Goal: Navigation & Orientation: Find specific page/section

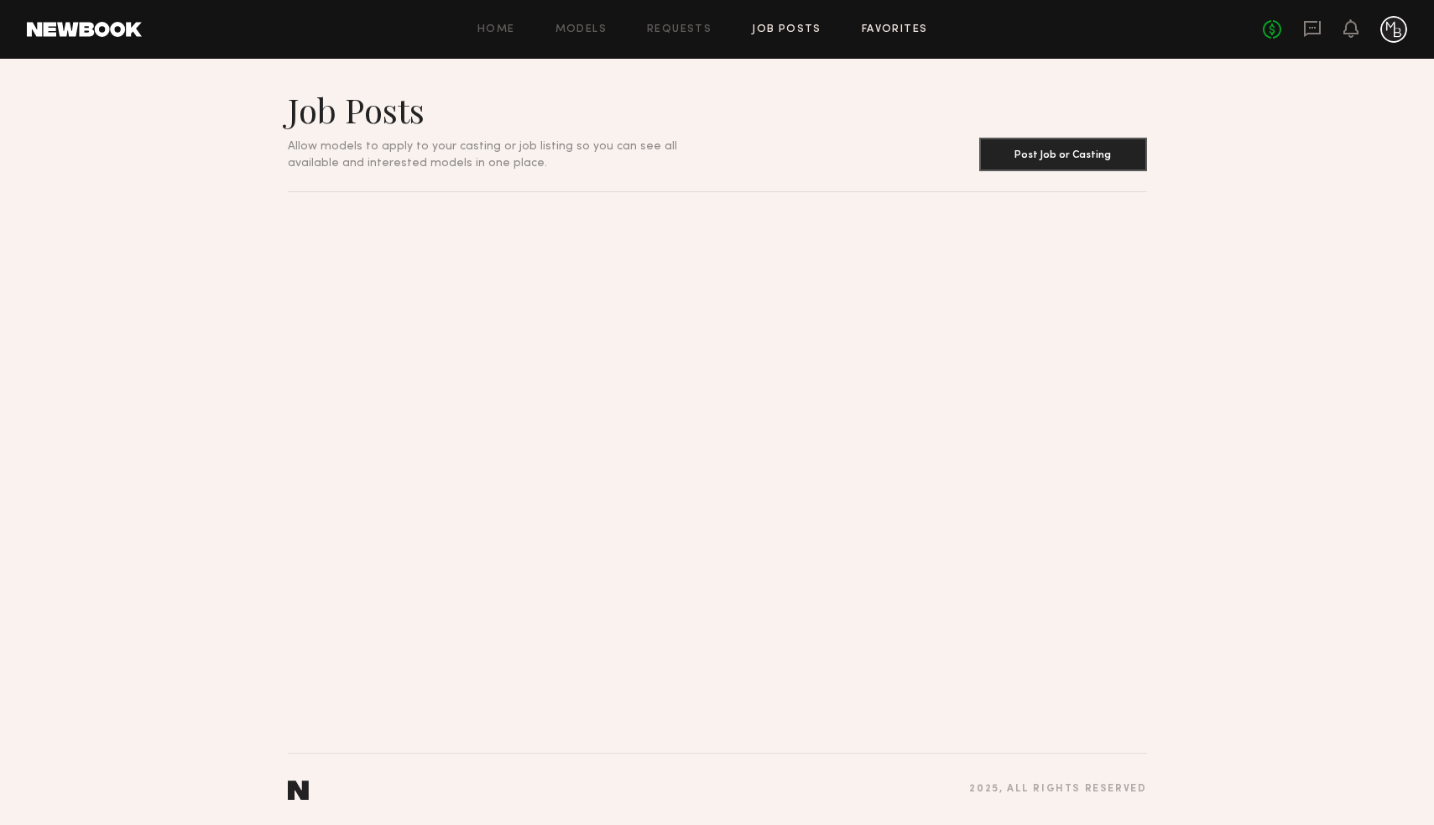
click at [870, 24] on link "Favorites" at bounding box center [895, 29] width 66 height 11
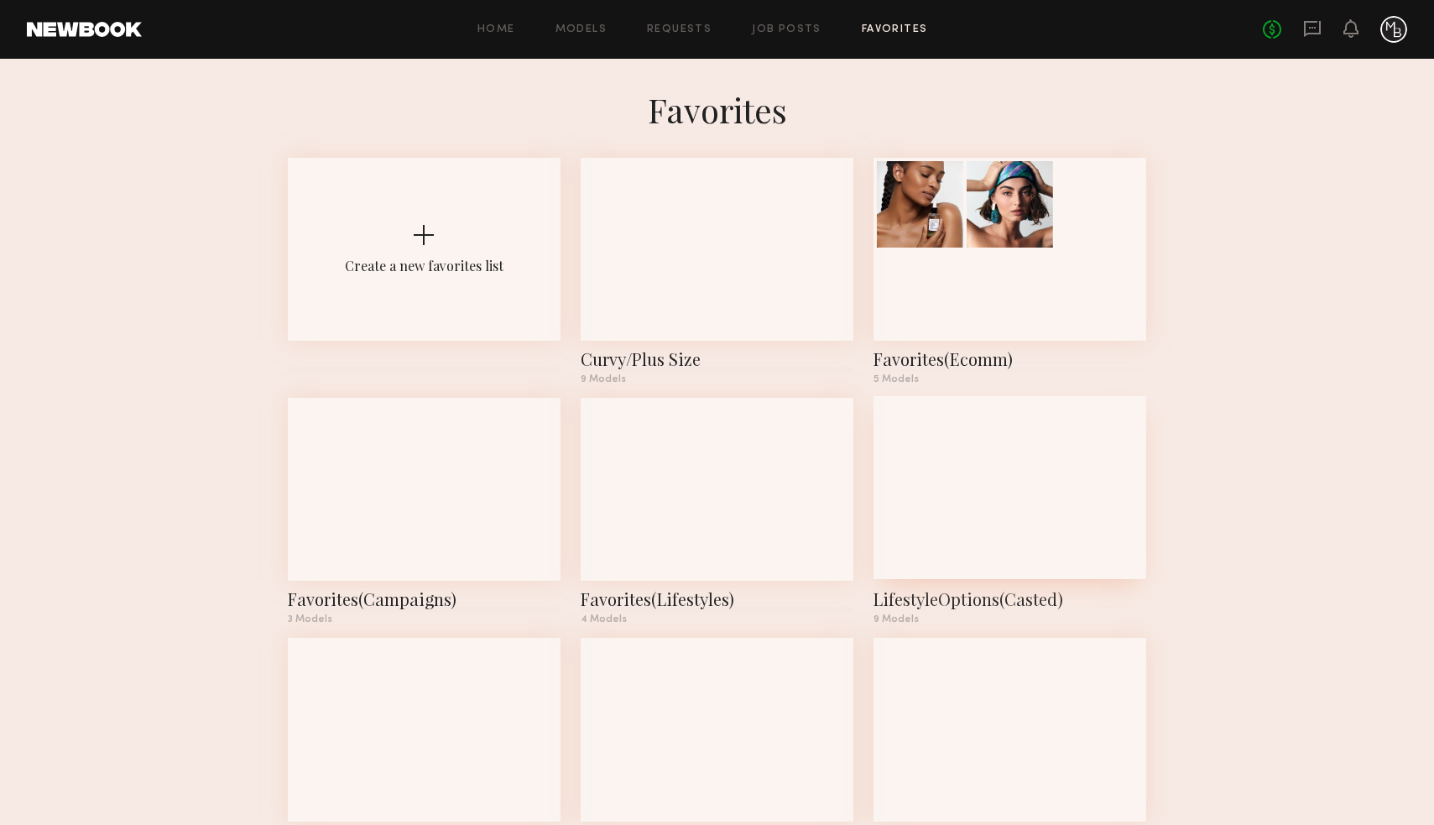
scroll to position [80, 0]
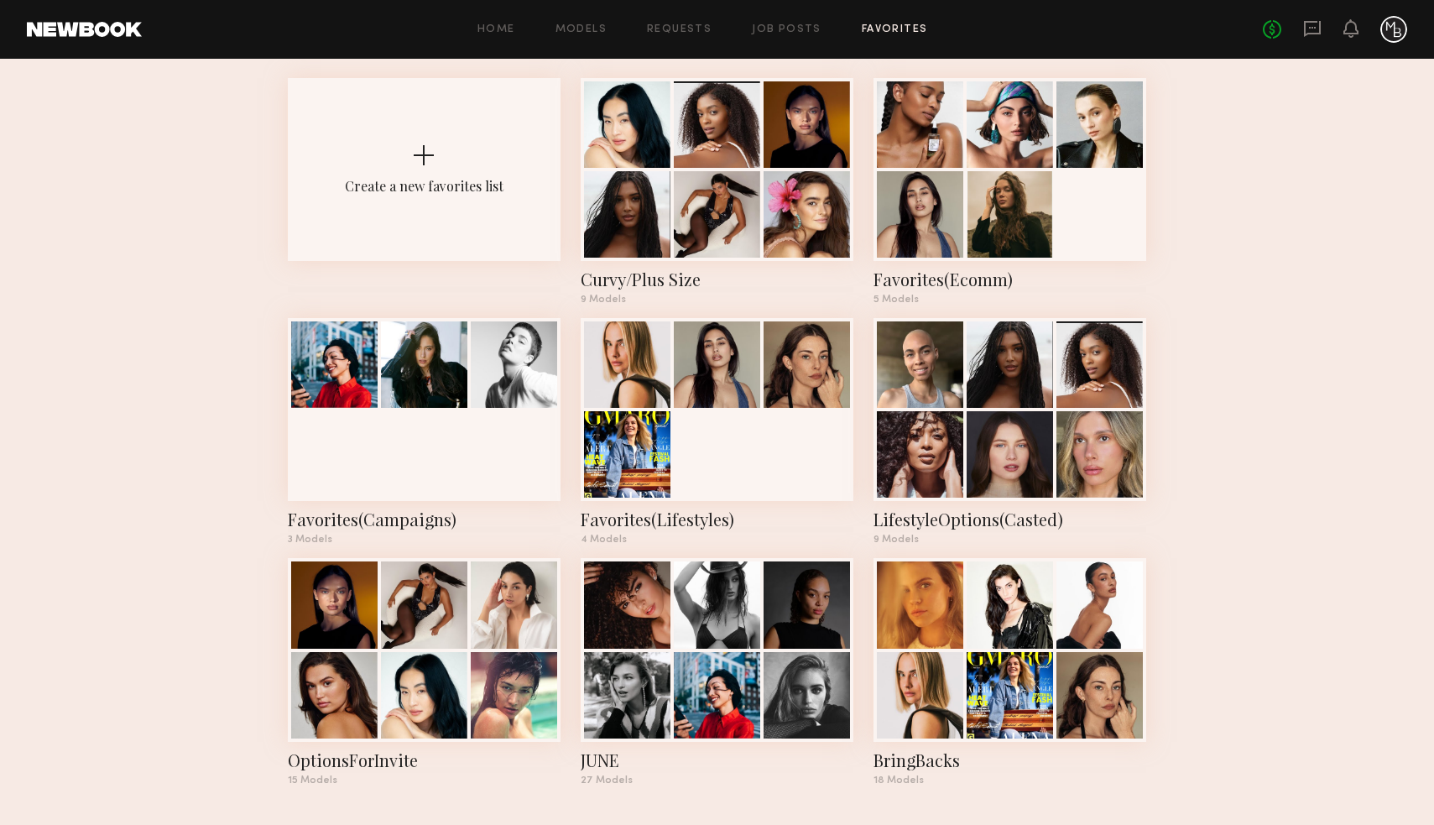
click at [1266, 608] on common-react-bridge "Favorites Create a new favorites list Curvy/Plus Size 9 Models Favorites(Ecomm)…" at bounding box center [717, 402] width 1434 height 847
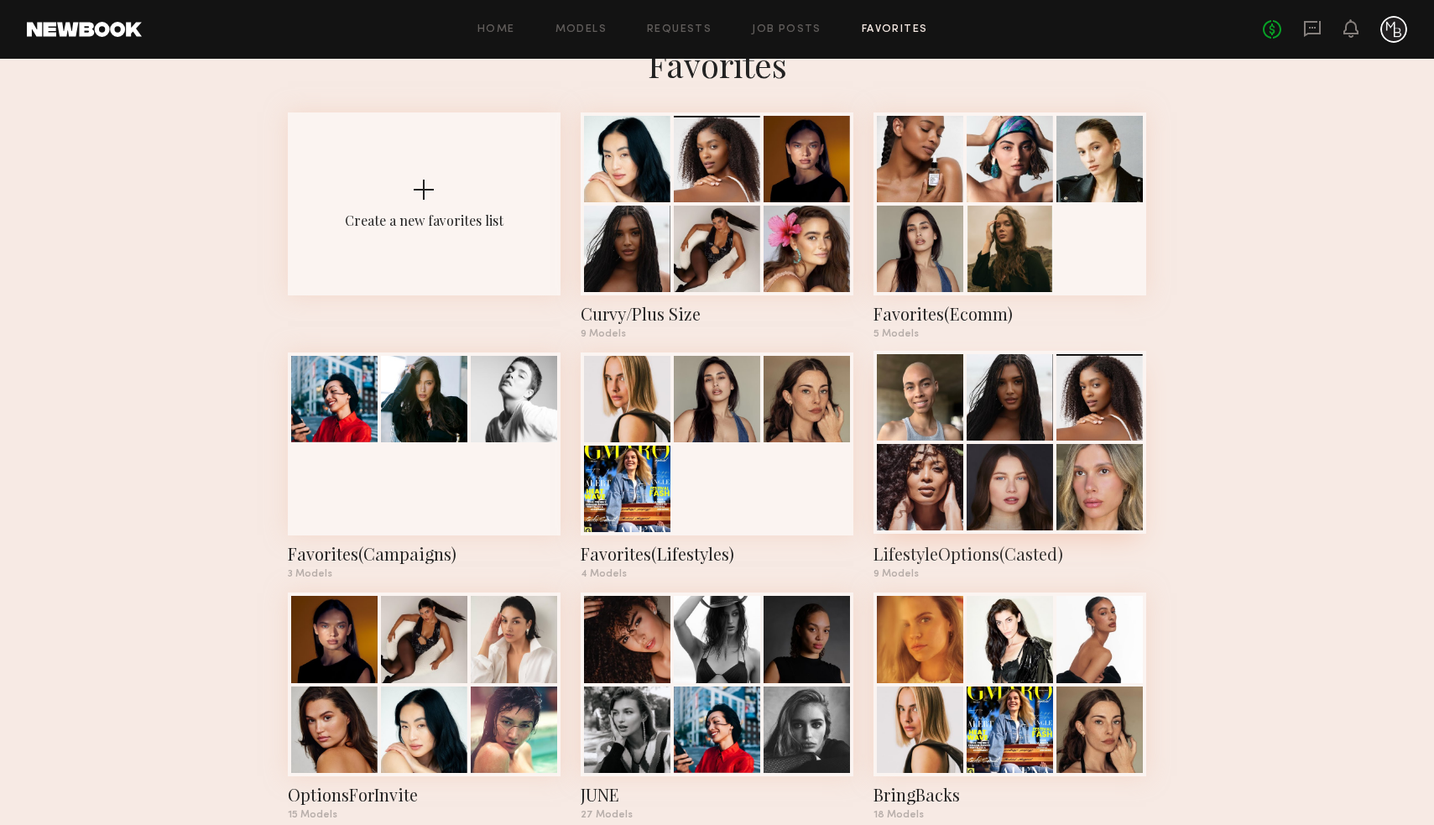
click at [1105, 401] on div at bounding box center [1100, 397] width 86 height 86
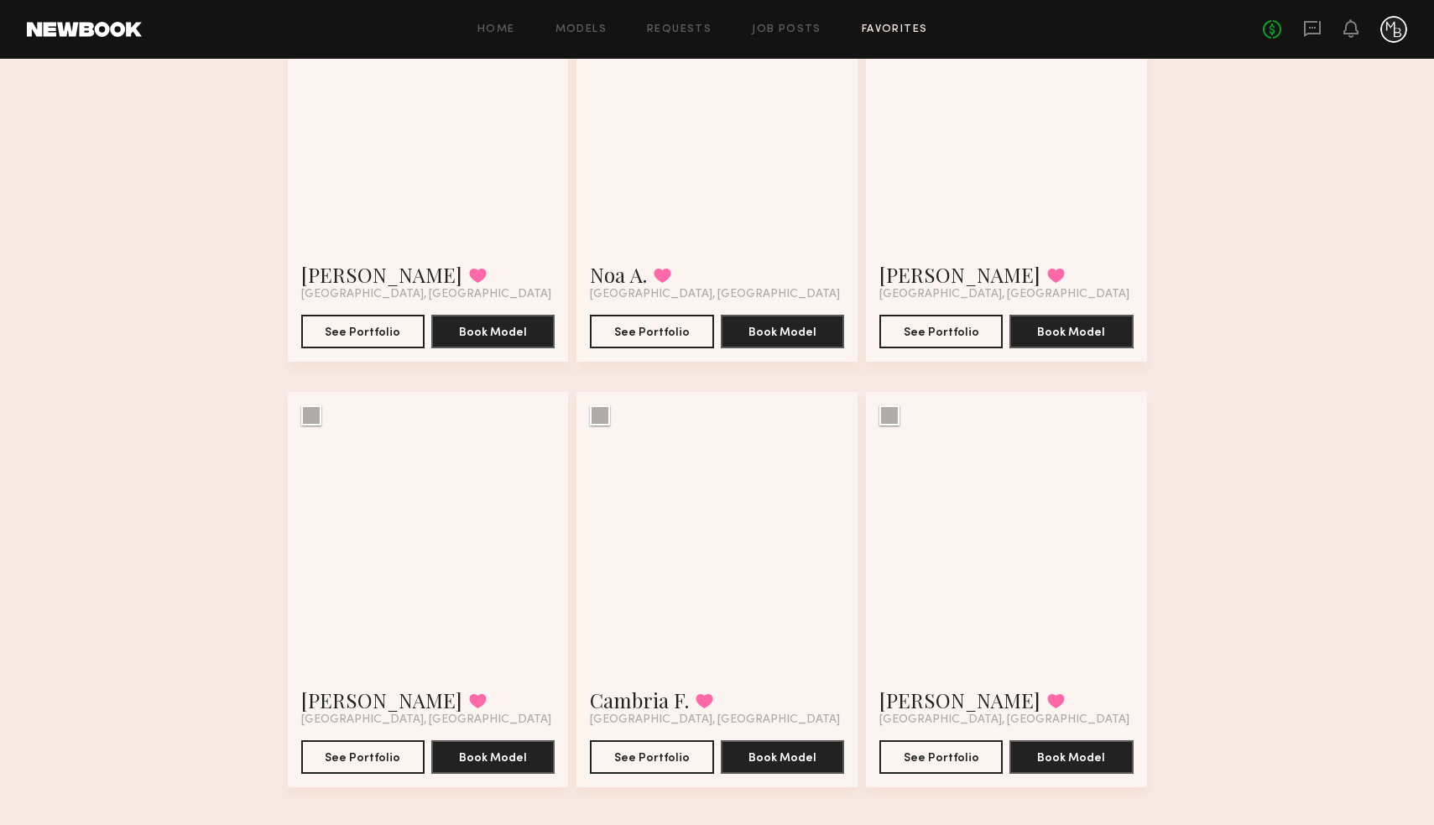
scroll to position [693, 0]
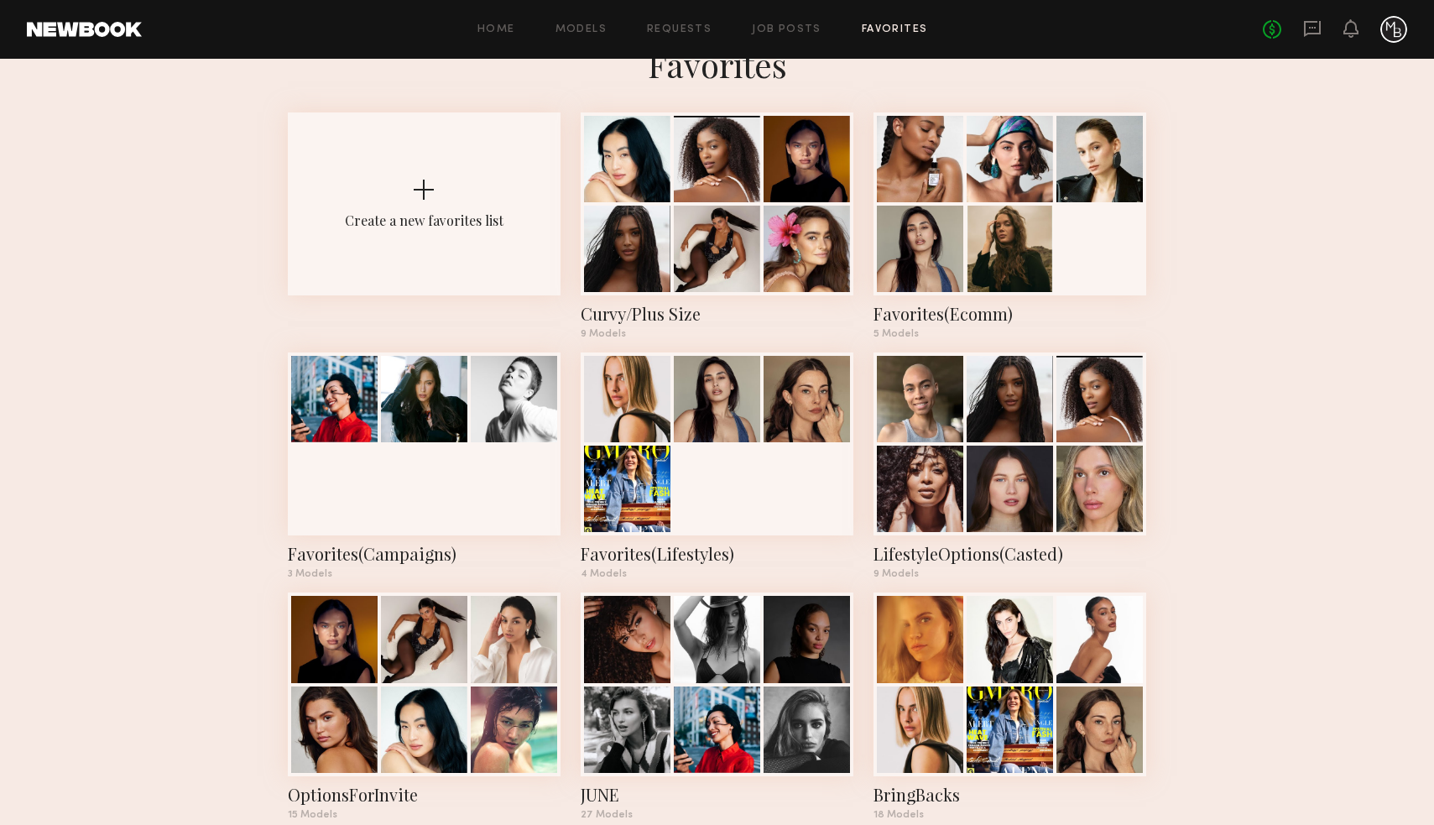
scroll to position [80, 0]
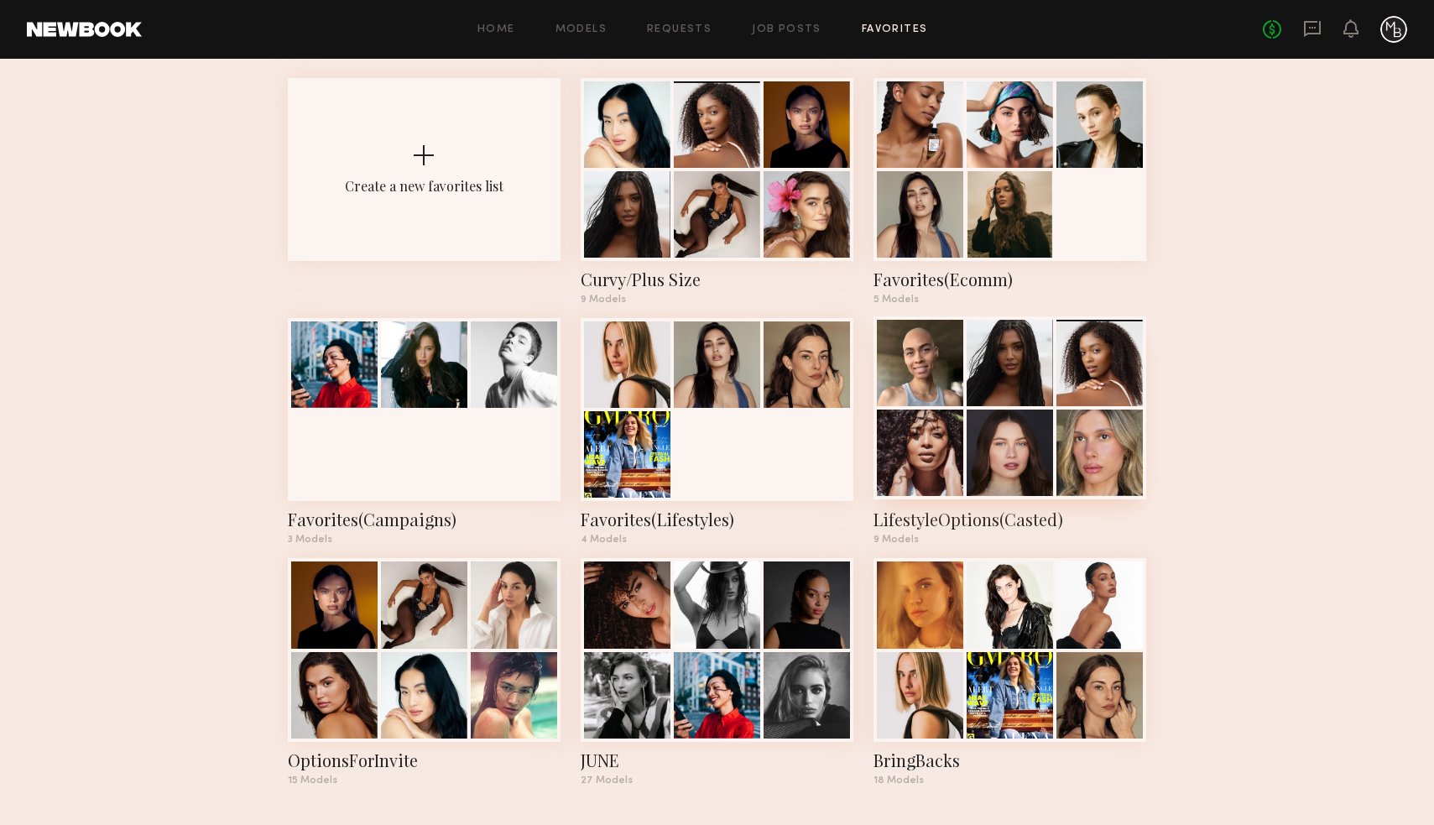
click at [916, 410] on div at bounding box center [920, 453] width 86 height 86
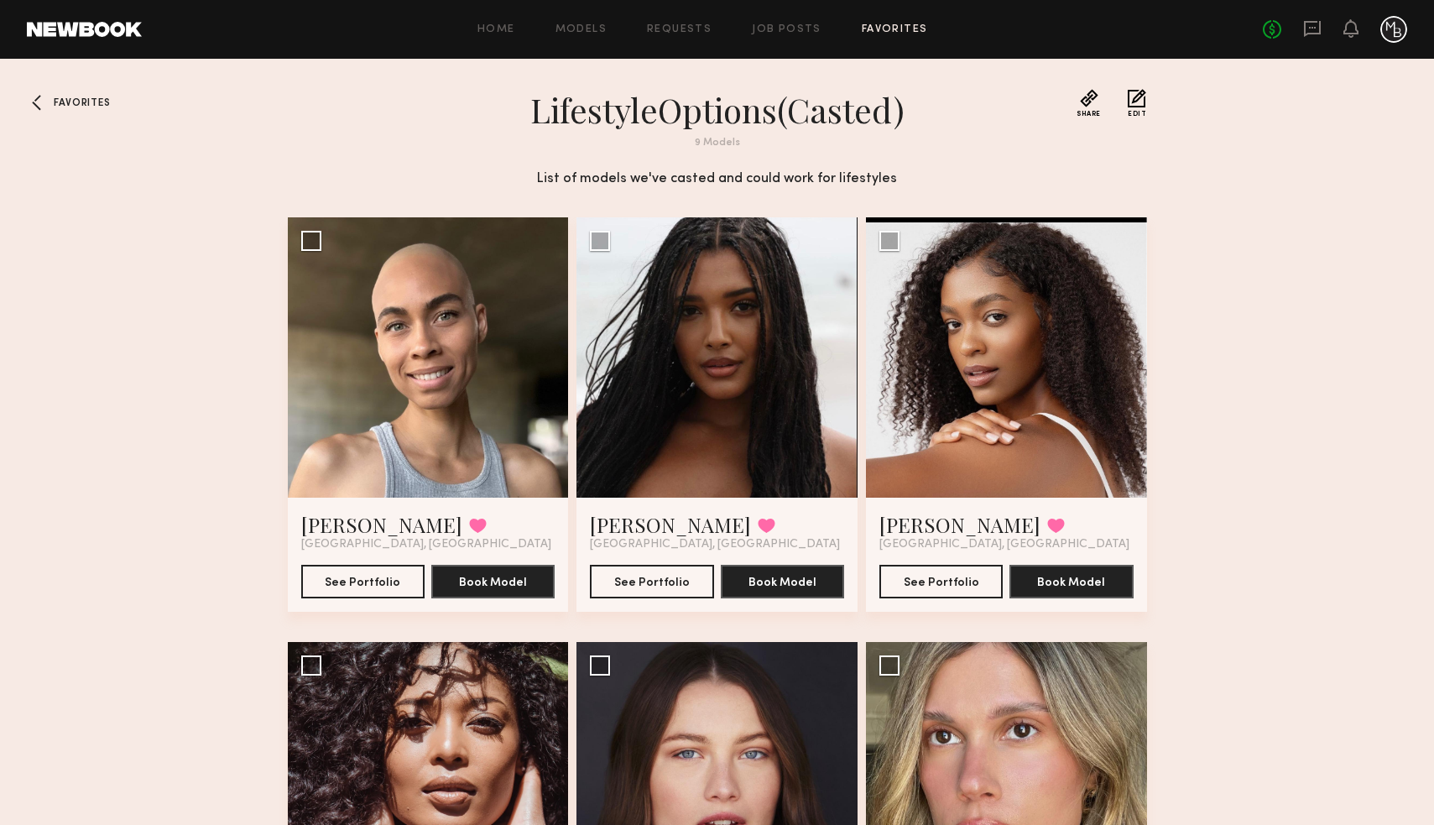
click at [39, 112] on div at bounding box center [40, 102] width 27 height 27
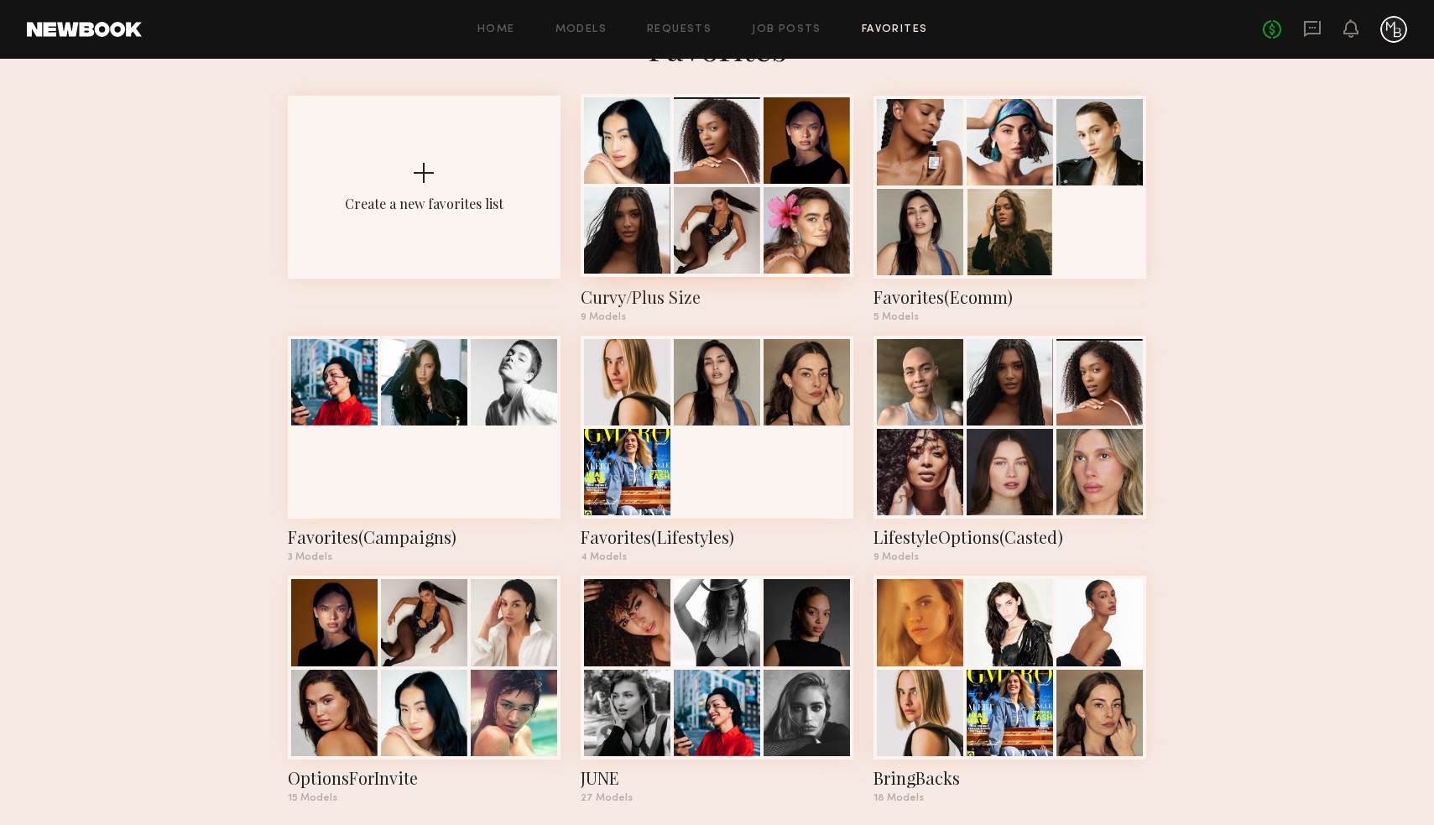
scroll to position [80, 0]
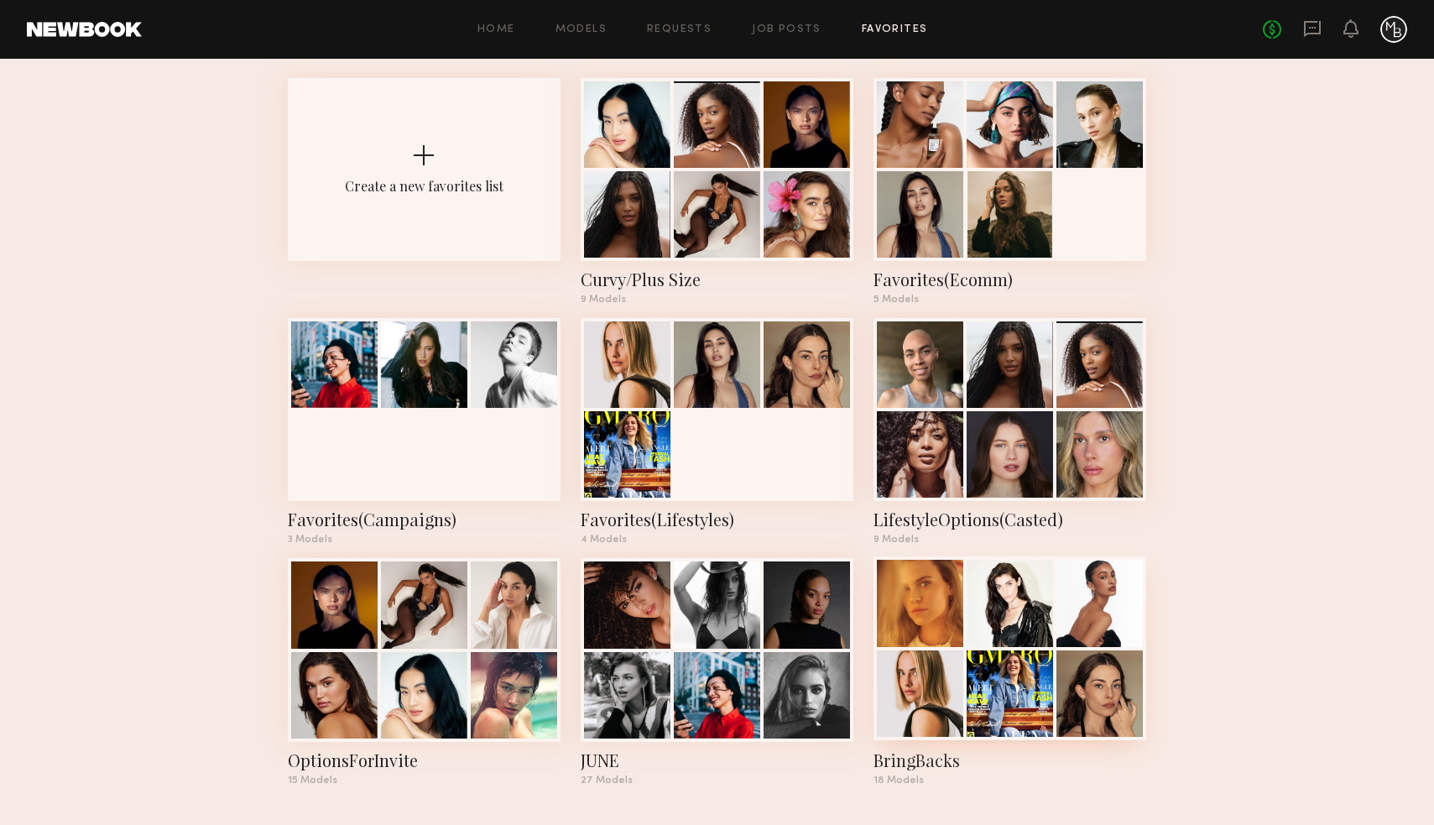
click at [1015, 656] on div at bounding box center [1010, 693] width 86 height 86
